Goal: Task Accomplishment & Management: Complete application form

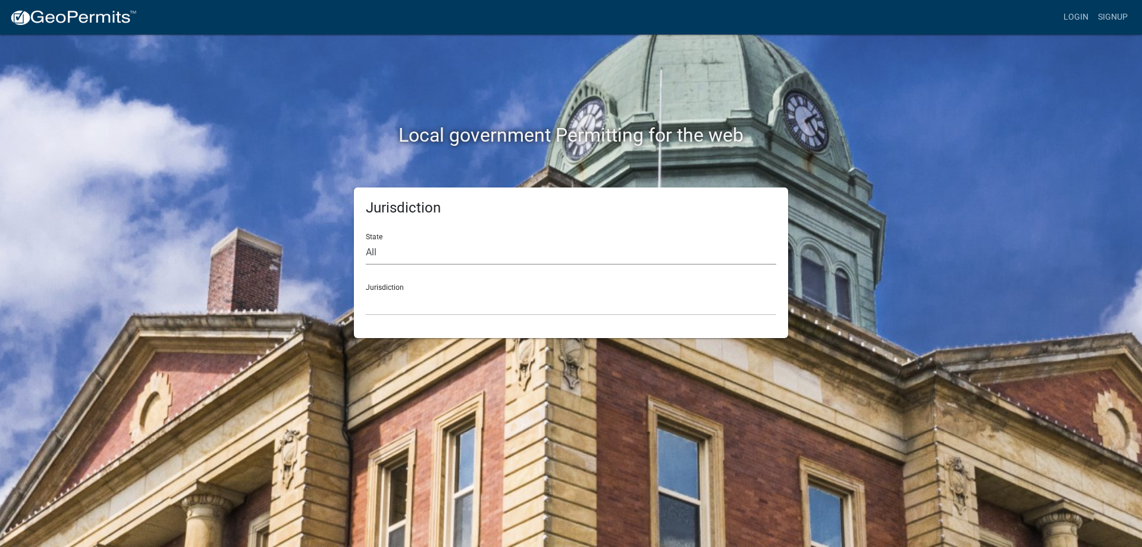
click at [430, 259] on select "All [US_STATE] [US_STATE] [US_STATE] [US_STATE] [US_STATE] [US_STATE] [US_STATE…" at bounding box center [571, 252] width 410 height 24
select select "[US_STATE]"
click at [366, 240] on select "All [US_STATE] [US_STATE] [US_STATE] [US_STATE] [US_STATE] [US_STATE] [US_STATE…" at bounding box center [571, 252] width 410 height 24
click at [431, 306] on select "[GEOGRAPHIC_DATA], [US_STATE][PERSON_NAME][GEOGRAPHIC_DATA], [US_STATE][PERSON_…" at bounding box center [571, 303] width 410 height 24
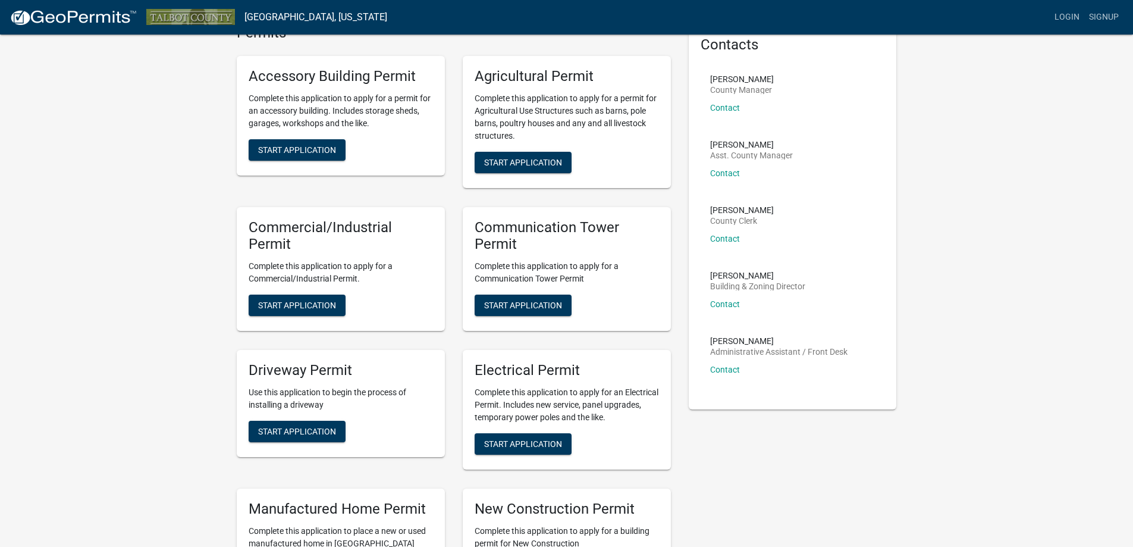
scroll to position [66, 0]
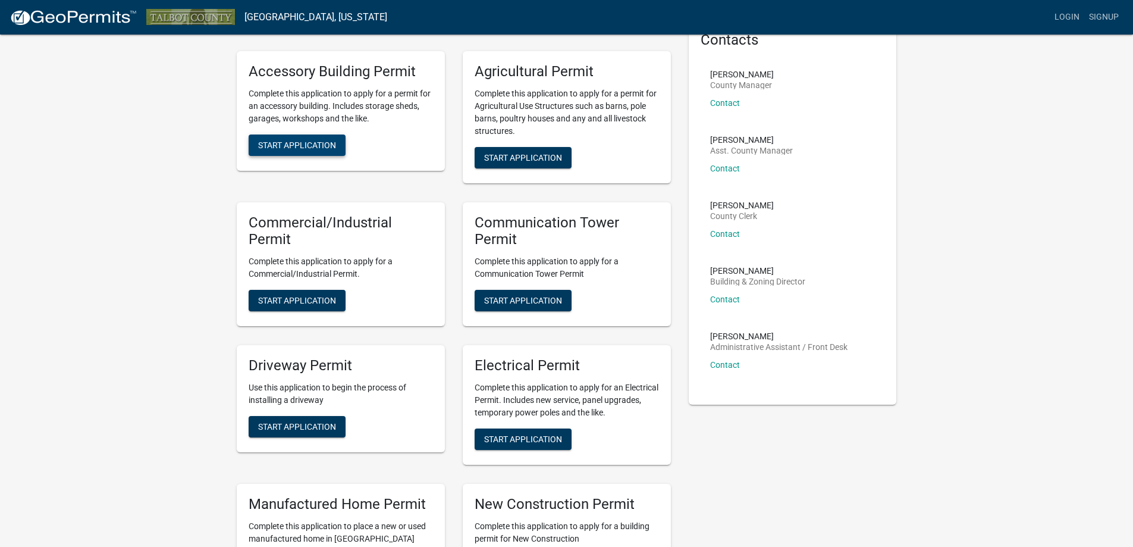
click at [299, 149] on span "Start Application" at bounding box center [297, 145] width 78 height 10
